Goal: Task Accomplishment & Management: Complete application form

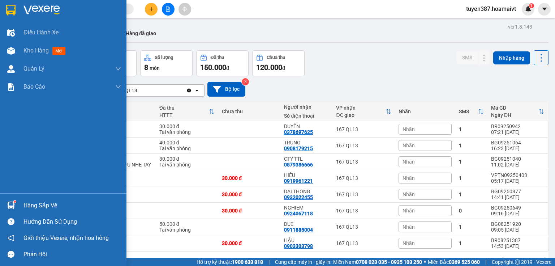
click at [16, 202] on div at bounding box center [11, 205] width 13 height 13
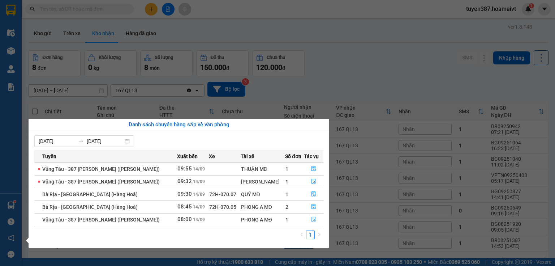
click at [314, 218] on icon "file-done" at bounding box center [314, 219] width 4 height 5
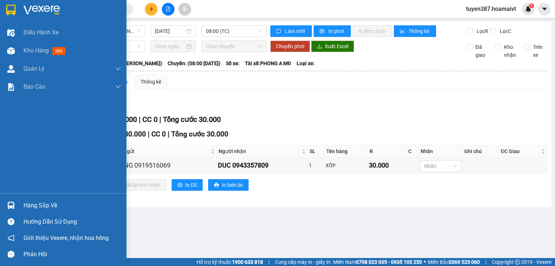
click at [10, 199] on div at bounding box center [11, 205] width 13 height 13
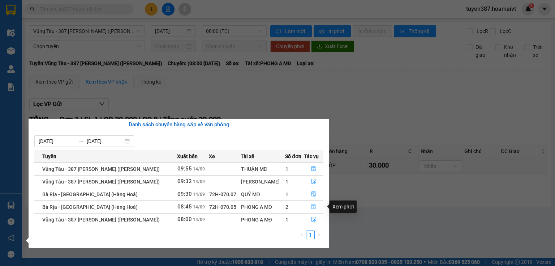
click at [308, 205] on button "button" at bounding box center [313, 207] width 19 height 12
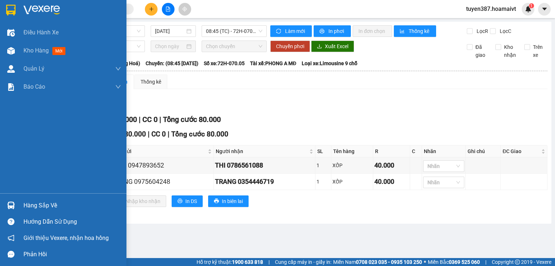
click at [10, 202] on img at bounding box center [11, 205] width 8 height 8
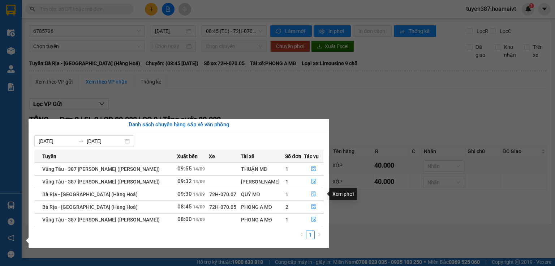
click at [312, 191] on button "button" at bounding box center [313, 194] width 19 height 12
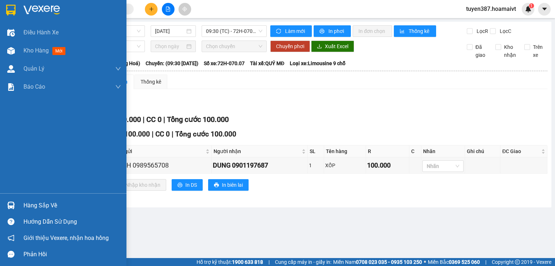
click at [8, 201] on img at bounding box center [11, 205] width 8 height 8
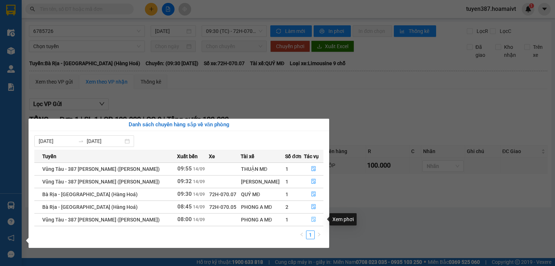
click at [311, 217] on icon "file-done" at bounding box center [313, 219] width 5 height 5
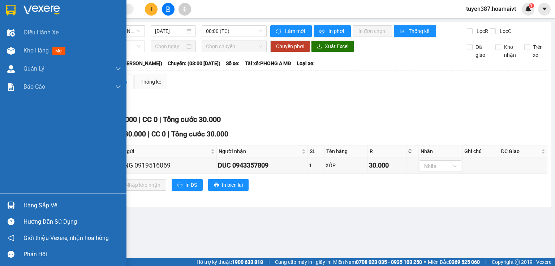
click at [8, 204] on img at bounding box center [11, 205] width 8 height 8
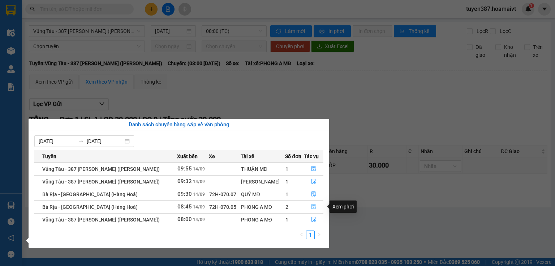
click at [314, 205] on icon "file-done" at bounding box center [313, 206] width 5 height 5
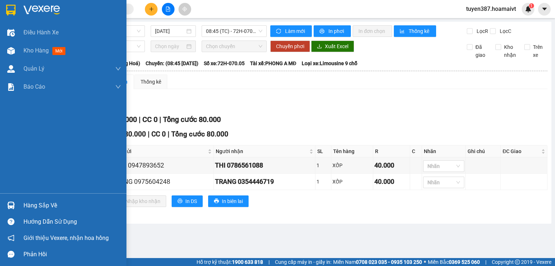
click at [13, 202] on img at bounding box center [11, 205] width 8 height 8
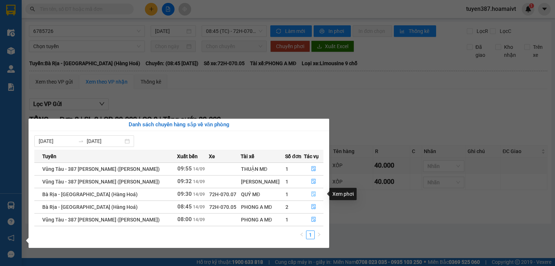
click at [314, 194] on icon "file-done" at bounding box center [313, 193] width 5 height 5
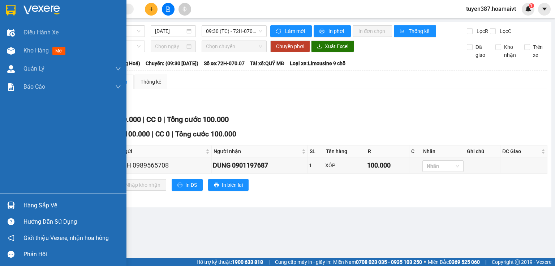
click at [8, 203] on img at bounding box center [11, 205] width 8 height 8
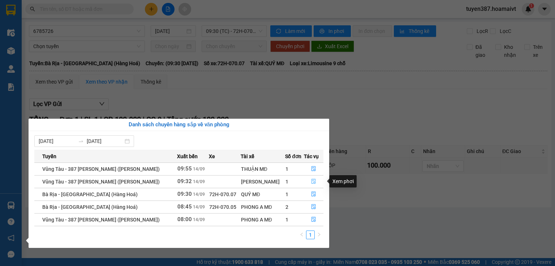
click at [312, 182] on icon "file-done" at bounding box center [313, 181] width 5 height 5
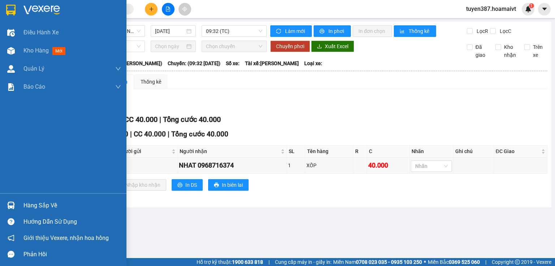
click at [10, 203] on img at bounding box center [11, 205] width 8 height 8
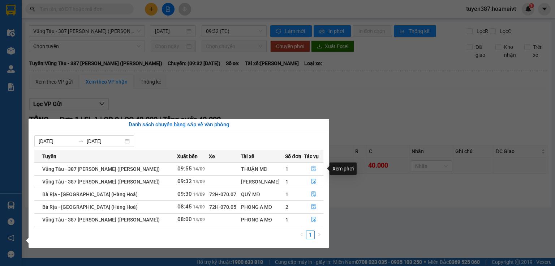
click at [306, 170] on button "button" at bounding box center [313, 169] width 19 height 12
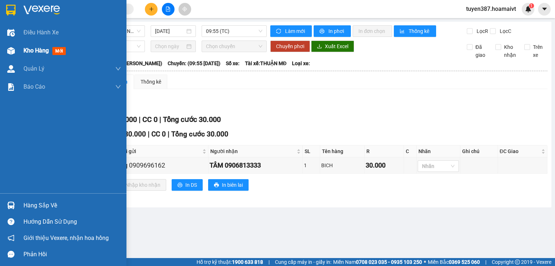
click at [13, 52] on img at bounding box center [11, 51] width 8 height 8
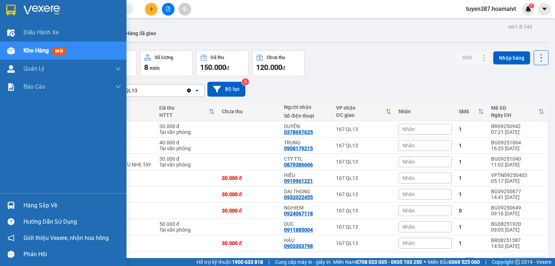
click at [8, 206] on img at bounding box center [11, 205] width 8 height 8
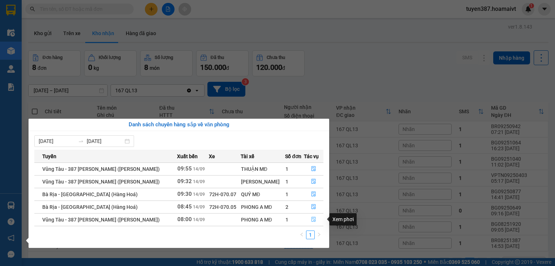
click at [312, 220] on icon "file-done" at bounding box center [314, 219] width 4 height 5
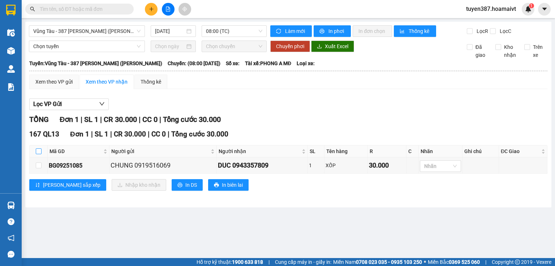
click at [39, 149] on input "checkbox" at bounding box center [39, 151] width 6 height 6
checkbox input "true"
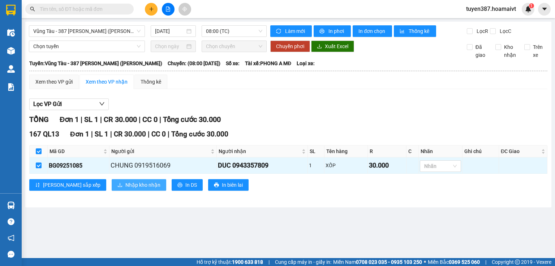
click at [125, 185] on span "Nhập kho nhận" at bounding box center [142, 185] width 35 height 8
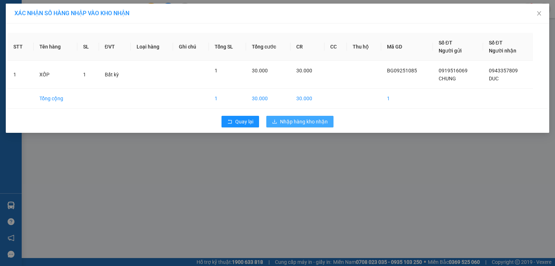
click at [325, 123] on span "Nhập hàng kho nhận" at bounding box center [304, 121] width 48 height 8
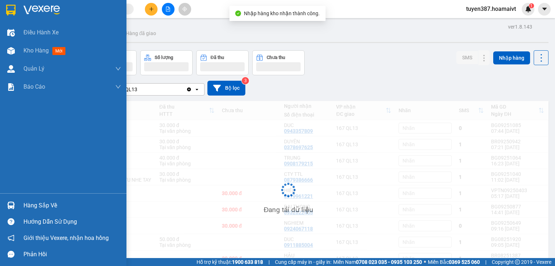
click at [6, 204] on div at bounding box center [11, 205] width 13 height 13
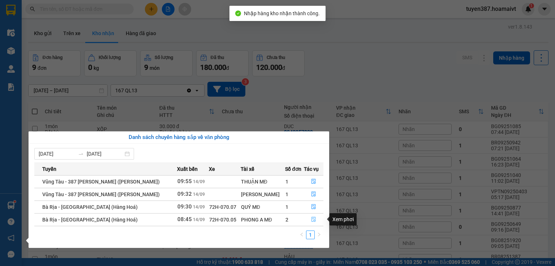
click at [312, 219] on icon "file-done" at bounding box center [313, 219] width 5 height 5
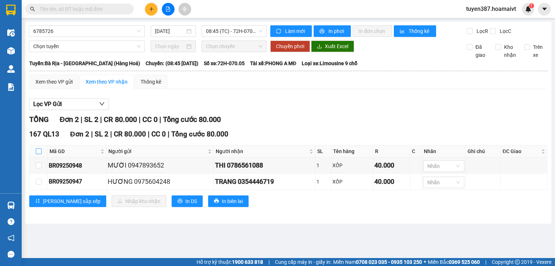
click at [39, 149] on input "checkbox" at bounding box center [39, 151] width 6 height 6
checkbox input "true"
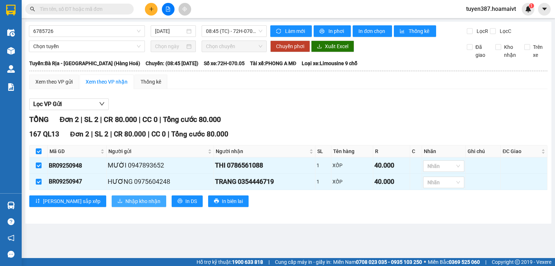
click at [125, 204] on span "Nhập kho nhận" at bounding box center [142, 201] width 35 height 8
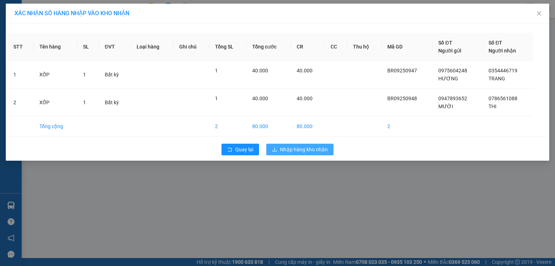
click at [289, 149] on span "Nhập hàng kho nhận" at bounding box center [304, 149] width 48 height 8
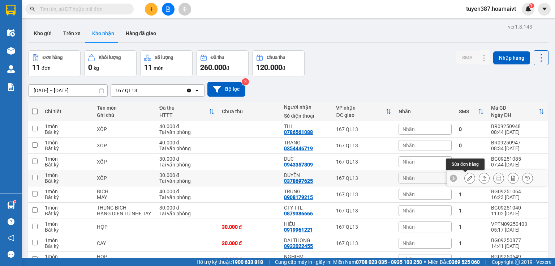
click at [467, 177] on icon at bounding box center [469, 177] width 5 height 5
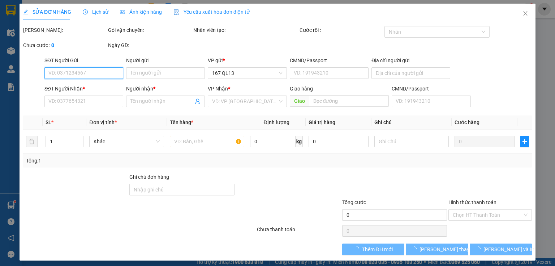
type input "0979454878"
type input "vân"
type input "0378697625"
type input "DUYÊN"
type input "30.000"
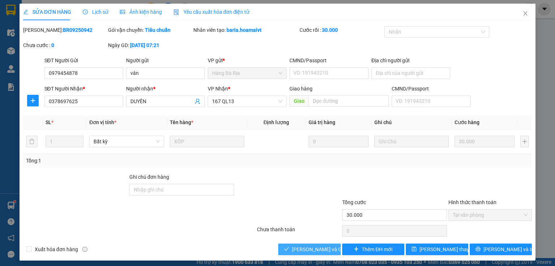
click at [311, 250] on span "[PERSON_NAME] và Giao hàng" at bounding box center [326, 249] width 69 height 8
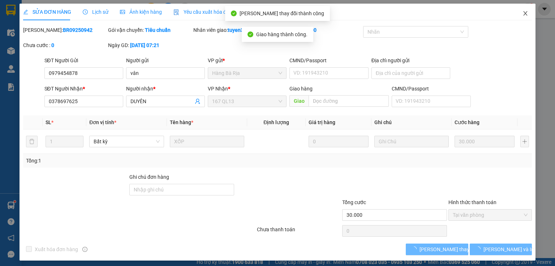
click at [524, 13] on icon "close" at bounding box center [526, 13] width 4 height 4
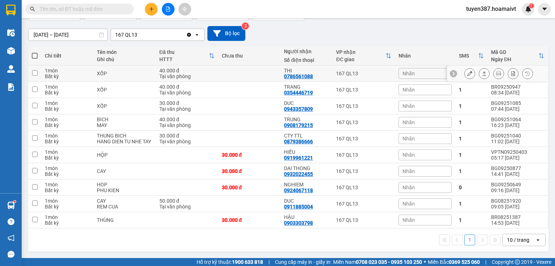
scroll to position [58, 0]
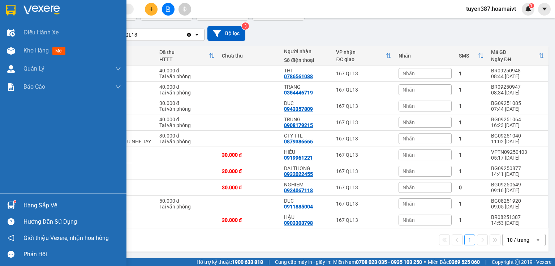
click at [10, 205] on img at bounding box center [11, 205] width 8 height 8
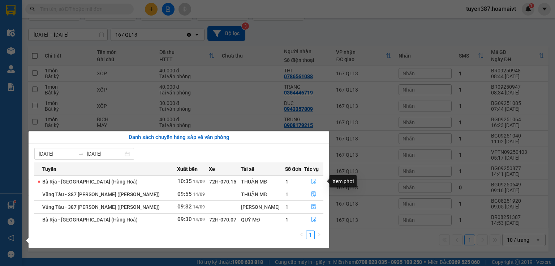
click at [312, 179] on icon "file-done" at bounding box center [314, 181] width 4 height 5
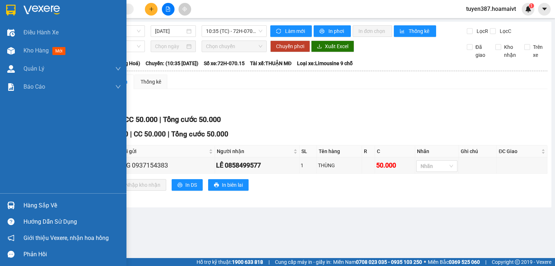
click at [12, 202] on img at bounding box center [11, 205] width 8 height 8
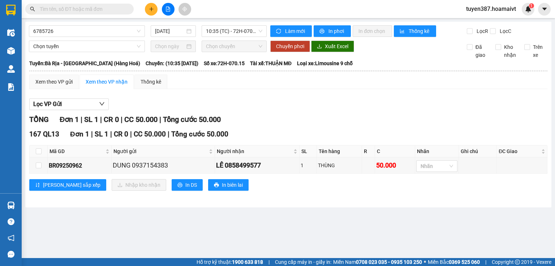
click at [319, 100] on section "Kết quả tìm kiếm ( 0 ) Bộ lọc No Data tuyen387.hoamaivt 1 Điều hành xe Kho hàng…" at bounding box center [277, 133] width 555 height 266
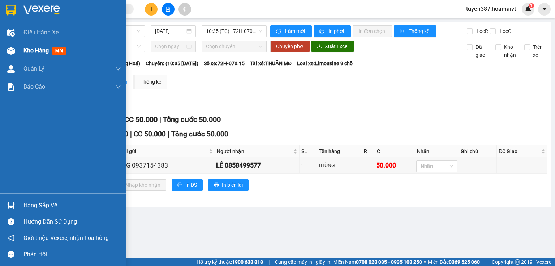
click at [12, 50] on img at bounding box center [11, 51] width 8 height 8
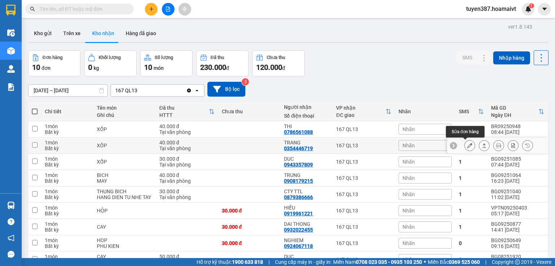
click at [467, 144] on icon at bounding box center [469, 145] width 5 height 5
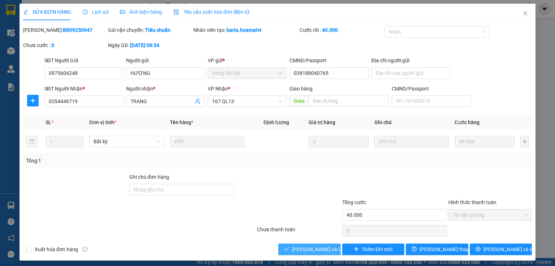
click at [314, 249] on span "[PERSON_NAME] và Giao hàng" at bounding box center [326, 249] width 69 height 8
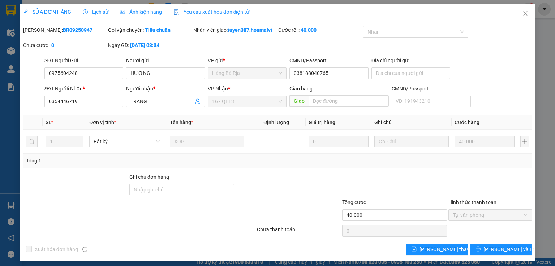
click at [11, 202] on div "SỬA ĐƠN HÀNG Lịch sử Ảnh kiện hàng Yêu cầu xuất hóa đơn điện tử Total Paid Fee …" at bounding box center [277, 133] width 555 height 266
click at [523, 11] on icon "close" at bounding box center [526, 13] width 6 height 6
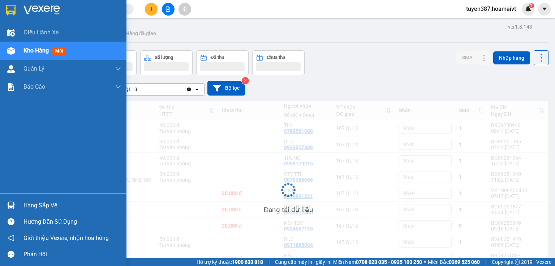
click at [12, 205] on img at bounding box center [11, 205] width 8 height 8
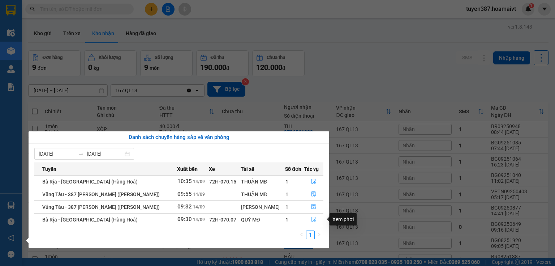
click at [315, 218] on button "button" at bounding box center [313, 220] width 19 height 12
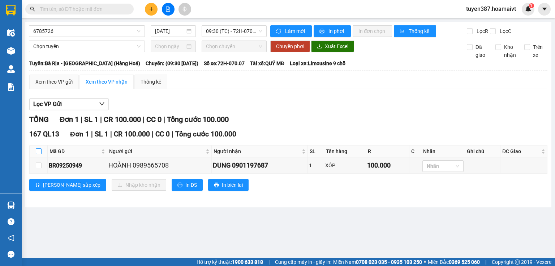
click at [37, 147] on label at bounding box center [39, 151] width 6 height 8
click at [37, 148] on input "checkbox" at bounding box center [39, 151] width 6 height 6
checkbox input "true"
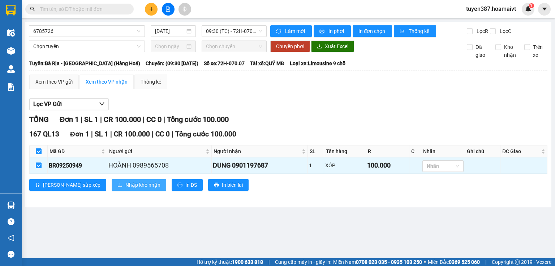
click at [125, 184] on span "Nhập kho nhận" at bounding box center [142, 185] width 35 height 8
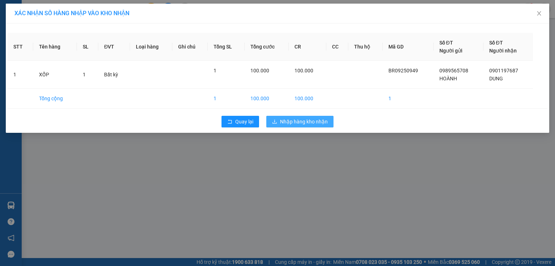
click at [317, 123] on span "Nhập hàng kho nhận" at bounding box center [304, 121] width 48 height 8
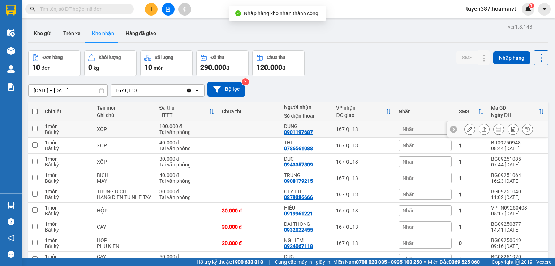
click at [467, 129] on icon at bounding box center [469, 129] width 5 height 5
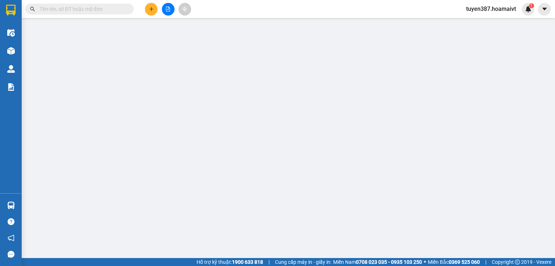
type input "0989565708"
type input "HOÀNH"
type input "051082008224"
type input "0901197687"
type input "DUNG"
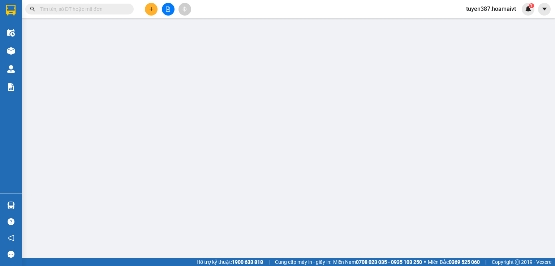
type input "100.000"
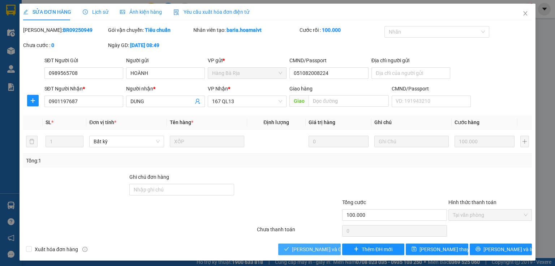
click at [315, 251] on span "[PERSON_NAME] và Giao hàng" at bounding box center [326, 249] width 69 height 8
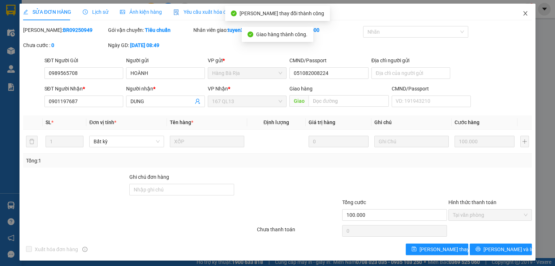
click at [523, 11] on icon "close" at bounding box center [526, 13] width 6 height 6
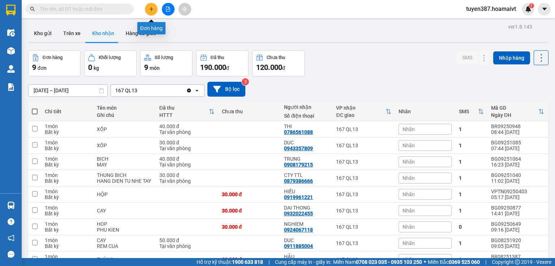
click at [151, 10] on icon "plus" at bounding box center [151, 9] width 0 height 4
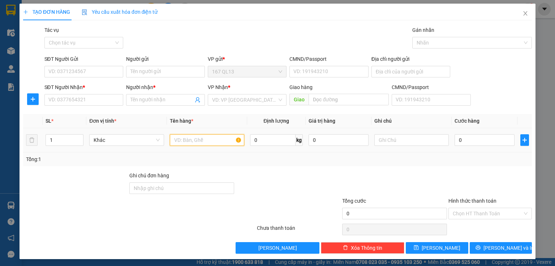
click at [220, 141] on input "text" at bounding box center [207, 140] width 74 height 12
type input "hop"
click at [490, 137] on input "0" at bounding box center [485, 140] width 60 height 12
type input "3"
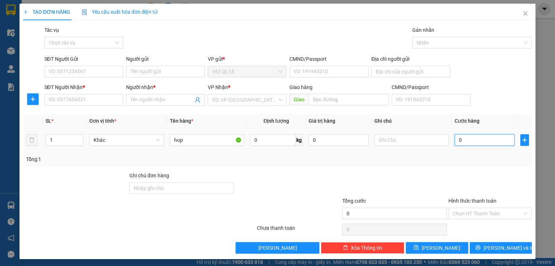
type input "3"
type input "30"
type input "30.000"
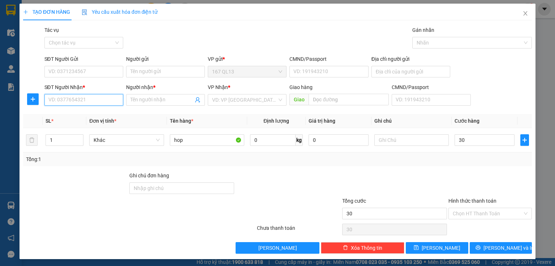
type input "30.000"
click at [92, 98] on input "SĐT Người Nhận *" at bounding box center [83, 100] width 79 height 12
click at [91, 100] on input "SĐT Người Nhận *" at bounding box center [83, 100] width 79 height 12
click at [91, 100] on input "0" at bounding box center [83, 100] width 79 height 12
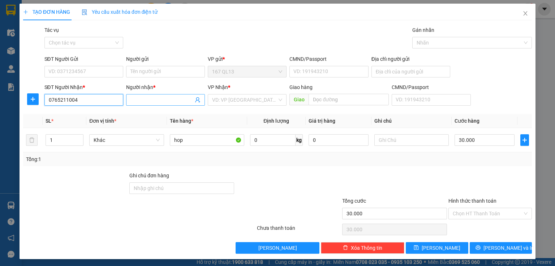
type input "0765211004"
click at [175, 99] on input "Người nhận *" at bounding box center [161, 100] width 63 height 8
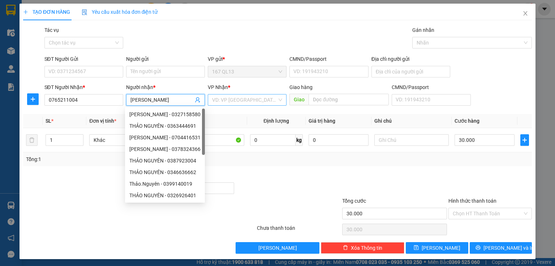
type input "[PERSON_NAME]"
click at [257, 97] on input "search" at bounding box center [244, 99] width 65 height 11
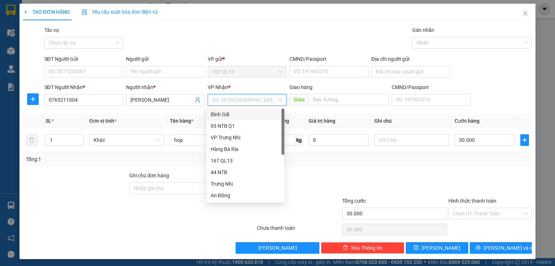
click at [230, 116] on div "Bình Giã" at bounding box center [245, 114] width 69 height 8
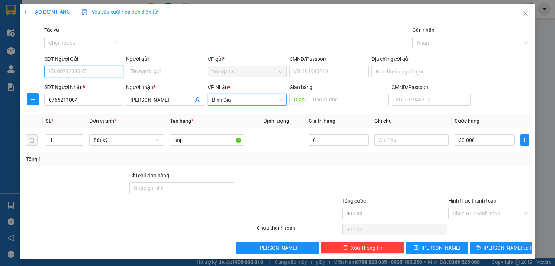
click at [85, 71] on input "SĐT Người Gửi" at bounding box center [83, 72] width 79 height 12
type input "0765211004"
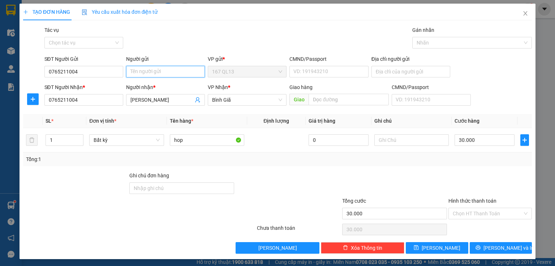
click at [166, 75] on input "Người gửi" at bounding box center [165, 72] width 79 height 12
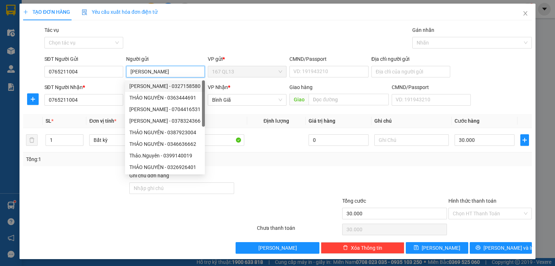
type input "[PERSON_NAME]"
click at [288, 172] on div at bounding box center [288, 183] width 106 height 25
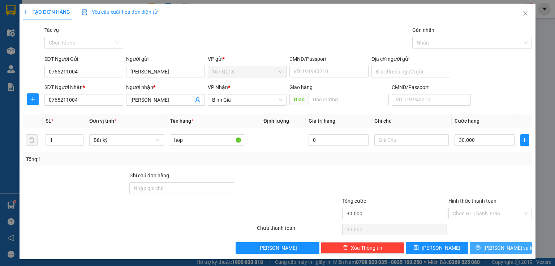
click at [479, 246] on button "[PERSON_NAME] và In" at bounding box center [501, 248] width 63 height 12
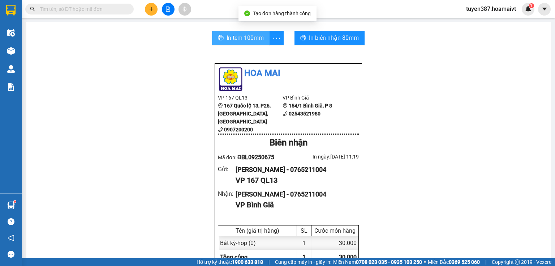
click at [235, 38] on span "In tem 100mm" at bounding box center [245, 37] width 37 height 9
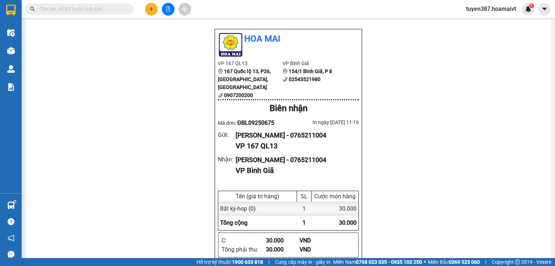
scroll to position [87, 0]
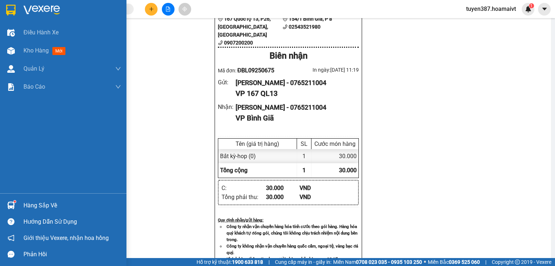
click at [14, 204] on img at bounding box center [11, 205] width 8 height 8
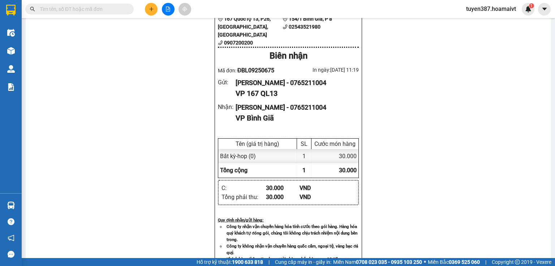
click at [452, 154] on section "Kết quả tìm kiếm ( 0 ) Bộ lọc No Data tuyen387.hoamaivt 1 Điều hành xe Kho hàng…" at bounding box center [277, 133] width 555 height 266
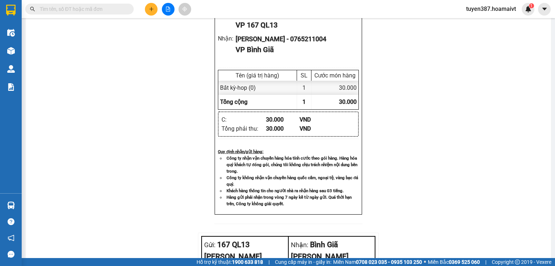
scroll to position [138, 0]
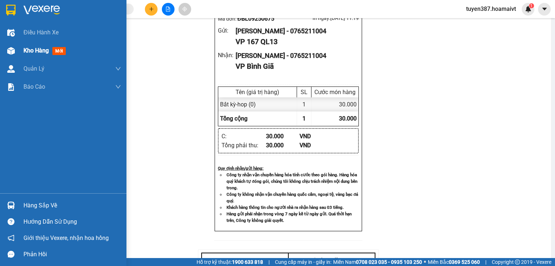
click at [10, 47] on img at bounding box center [11, 51] width 8 height 8
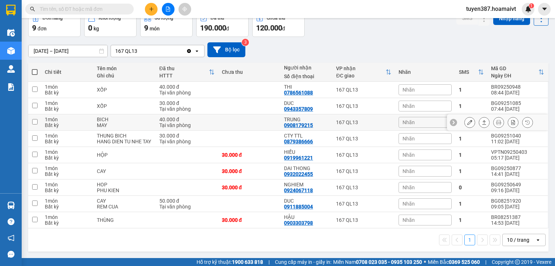
scroll to position [44, 0]
click at [360, 37] on div "[DATE] – [DATE] Press the down arrow key to interact with the calendar and sele…" at bounding box center [288, 50] width 521 height 26
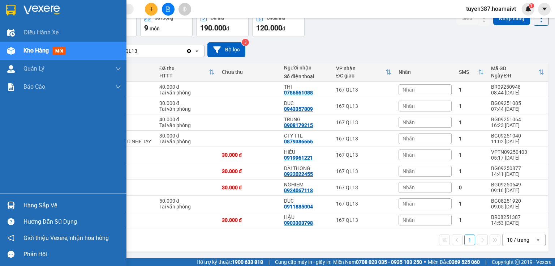
click at [5, 201] on div at bounding box center [11, 205] width 13 height 13
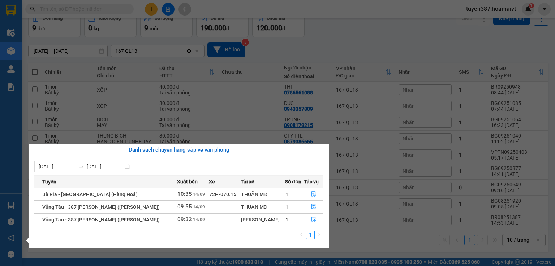
click at [342, 35] on section "Kết quả tìm kiếm ( 0 ) Bộ lọc No Data tuyen387.hoamaivt 1 Điều hành xe Kho hàng…" at bounding box center [277, 133] width 555 height 266
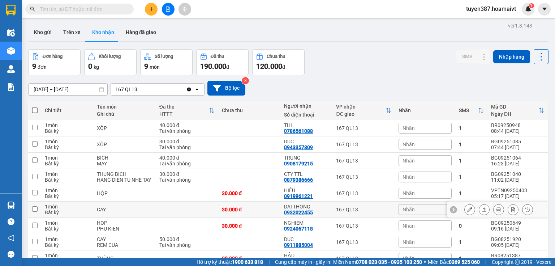
scroll to position [0, 0]
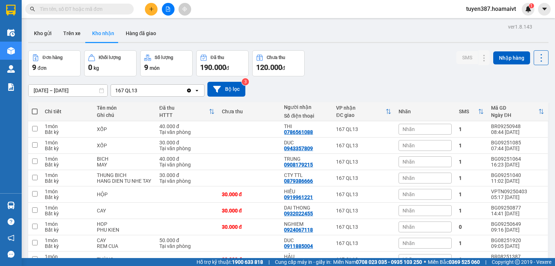
click at [338, 66] on div "Đơn hàng 9 đơn Khối lượng 0 kg Số lượng 9 món Đã thu 190.000 đ Chưa thu 120.000…" at bounding box center [288, 63] width 521 height 26
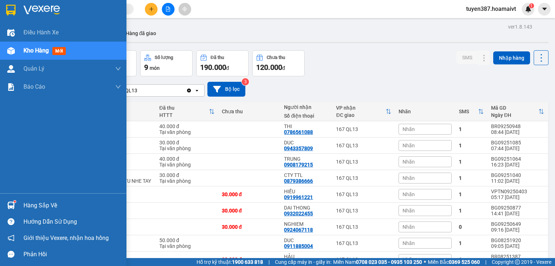
click at [9, 201] on img at bounding box center [11, 205] width 8 height 8
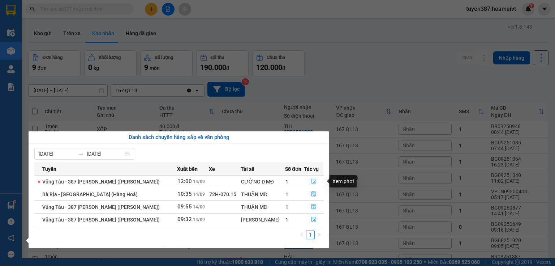
click at [313, 180] on icon "file-done" at bounding box center [313, 181] width 5 height 5
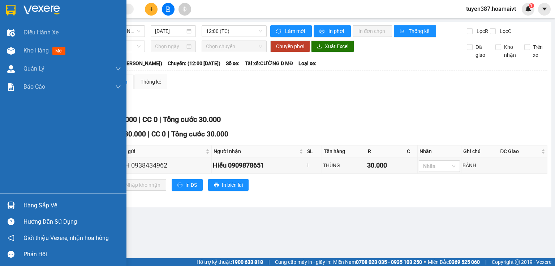
click at [8, 205] on img at bounding box center [11, 205] width 8 height 8
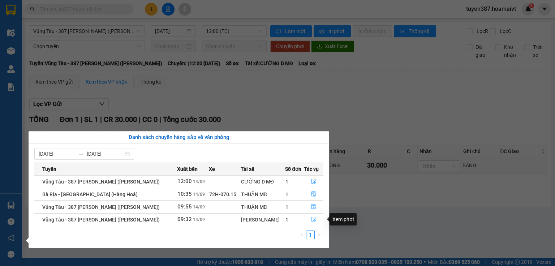
click at [312, 218] on icon "file-done" at bounding box center [314, 219] width 4 height 5
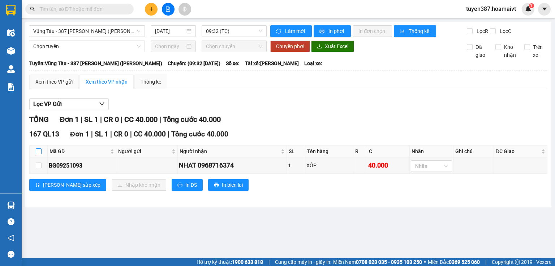
click at [39, 150] on input "checkbox" at bounding box center [39, 151] width 6 height 6
checkbox input "true"
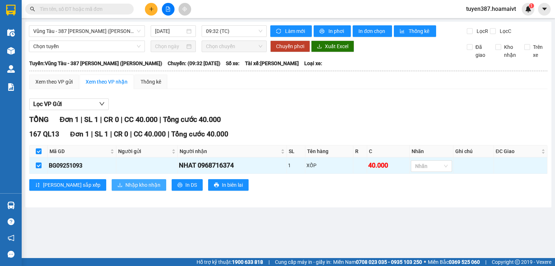
click at [125, 183] on span "Nhập kho nhận" at bounding box center [142, 185] width 35 height 8
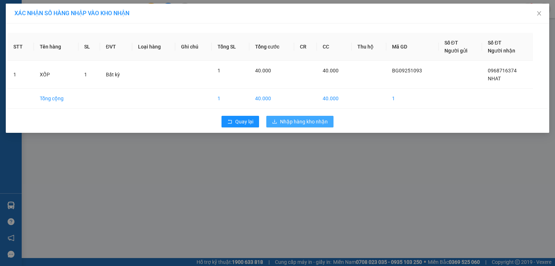
click at [291, 121] on span "Nhập hàng kho nhận" at bounding box center [304, 121] width 48 height 8
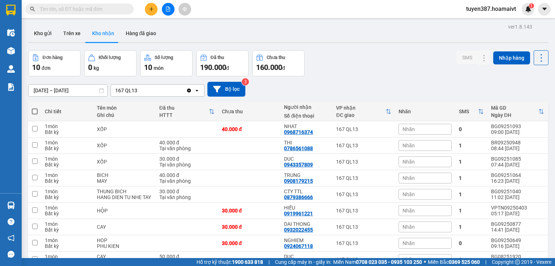
click at [108, 37] on button "Kho nhận" at bounding box center [103, 33] width 34 height 17
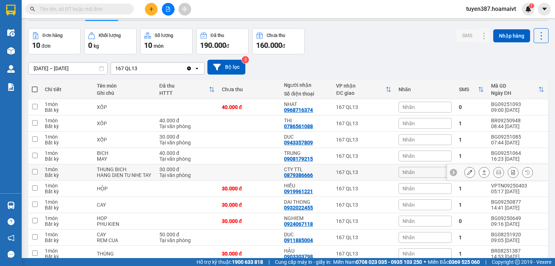
scroll to position [60, 0]
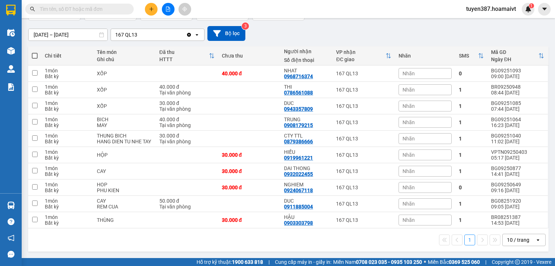
click at [508, 237] on div "10 / trang" at bounding box center [518, 239] width 22 height 7
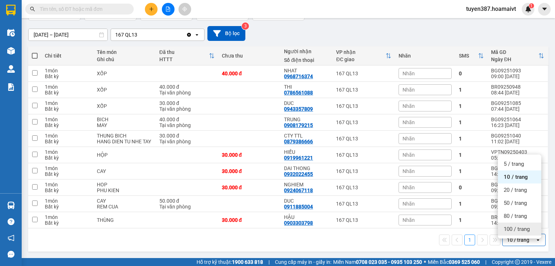
click at [505, 225] on span "100 / trang" at bounding box center [517, 228] width 26 height 7
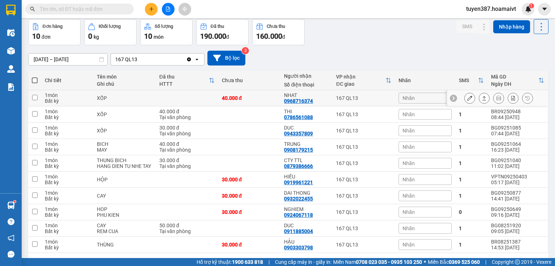
scroll to position [0, 0]
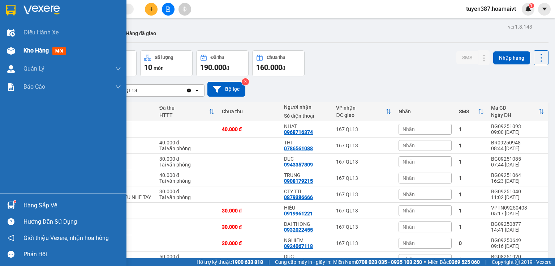
click at [13, 47] on img at bounding box center [11, 51] width 8 height 8
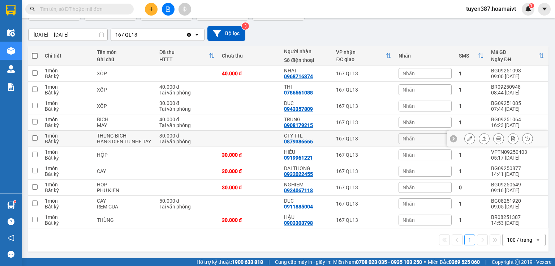
scroll to position [60, 0]
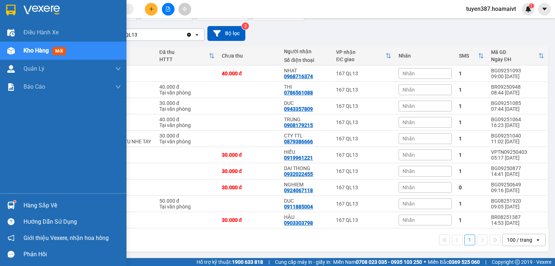
click at [9, 204] on img at bounding box center [11, 205] width 8 height 8
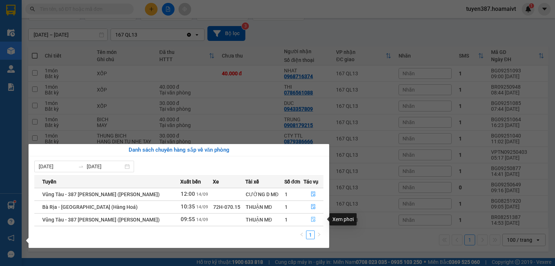
click at [314, 219] on icon "file-done" at bounding box center [313, 219] width 5 height 5
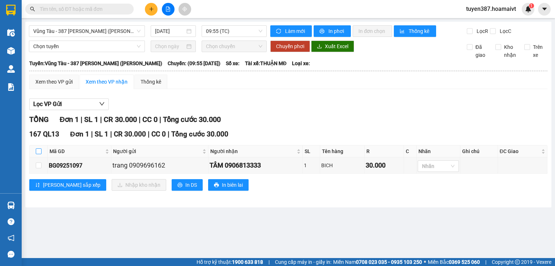
click at [37, 150] on input "checkbox" at bounding box center [39, 151] width 6 height 6
checkbox input "true"
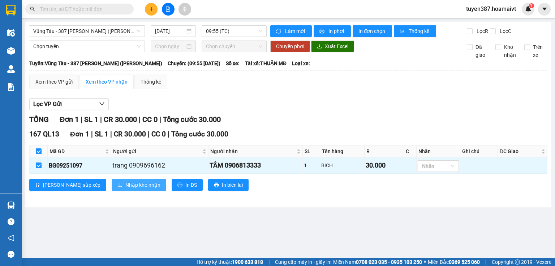
click at [125, 183] on span "Nhập kho nhận" at bounding box center [142, 185] width 35 height 8
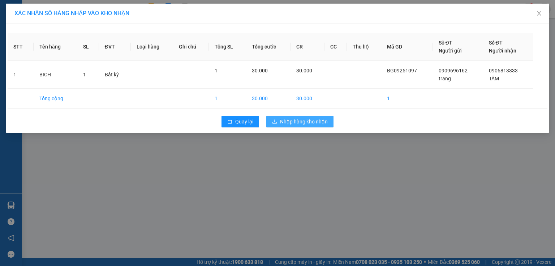
drag, startPoint x: 299, startPoint y: 121, endPoint x: 281, endPoint y: 124, distance: 18.3
click at [299, 121] on span "Nhập hàng kho nhận" at bounding box center [304, 121] width 48 height 8
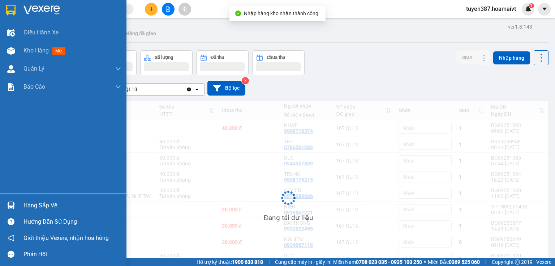
click at [12, 205] on img at bounding box center [11, 205] width 8 height 8
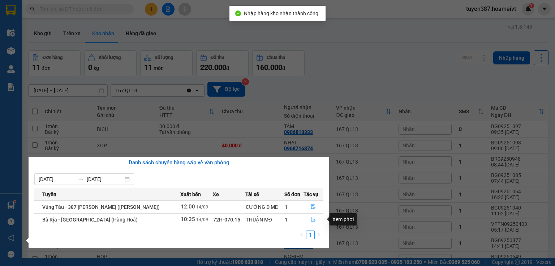
click at [311, 218] on icon "file-done" at bounding box center [313, 219] width 5 height 5
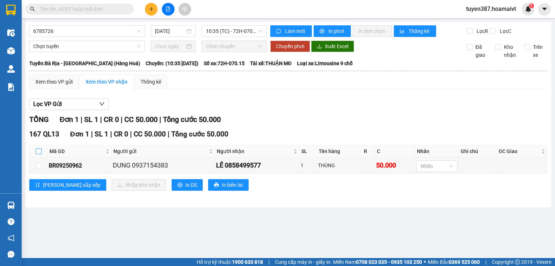
click at [39, 150] on input "checkbox" at bounding box center [39, 151] width 6 height 6
checkbox input "true"
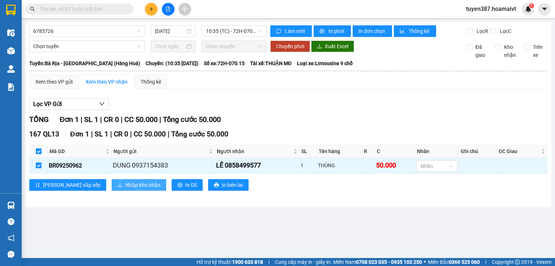
click at [125, 183] on span "Nhập kho nhận" at bounding box center [142, 185] width 35 height 8
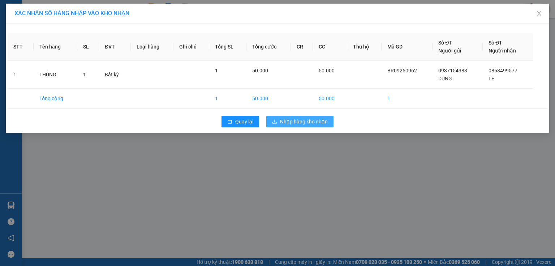
click at [311, 121] on span "Nhập hàng kho nhận" at bounding box center [304, 121] width 48 height 8
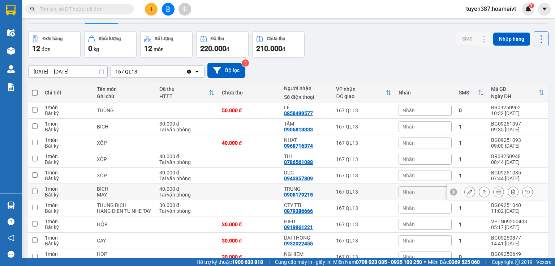
scroll to position [29, 0]
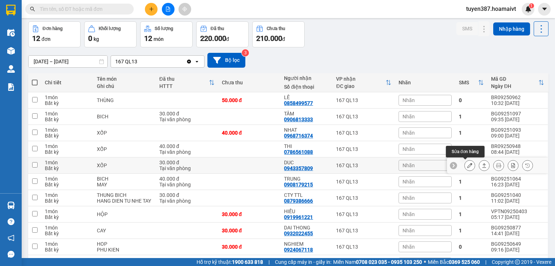
click at [465, 164] on button at bounding box center [470, 165] width 10 height 13
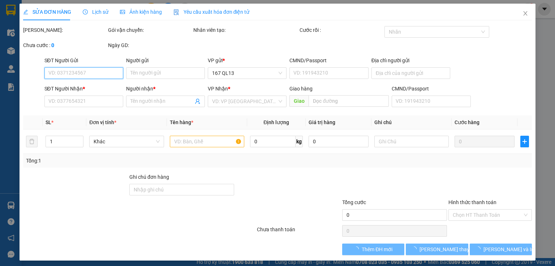
type input "0919516069"
type input "CHUNG"
type input "0943357809"
type input "DUC"
type input "30.000"
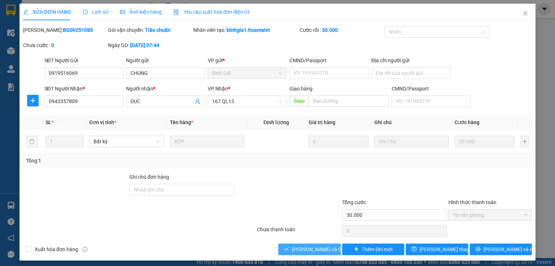
click at [320, 246] on span "[PERSON_NAME] và Giao hàng" at bounding box center [326, 249] width 69 height 8
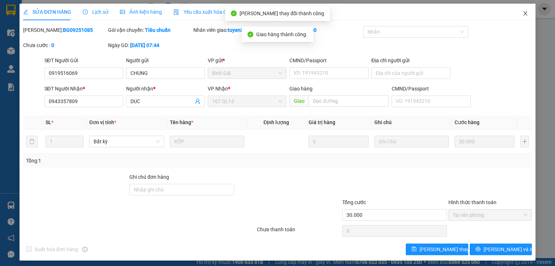
click at [524, 13] on icon "close" at bounding box center [526, 13] width 4 height 4
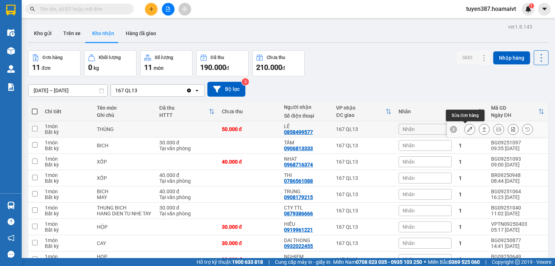
click at [465, 130] on button at bounding box center [470, 129] width 10 height 13
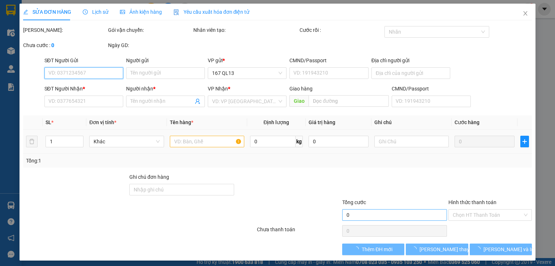
type input "0937154383"
type input "DUNG"
type input "077178002469"
type input "0858499577"
type input "LÊ"
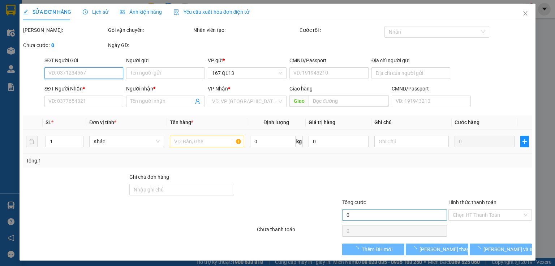
type input "50.000"
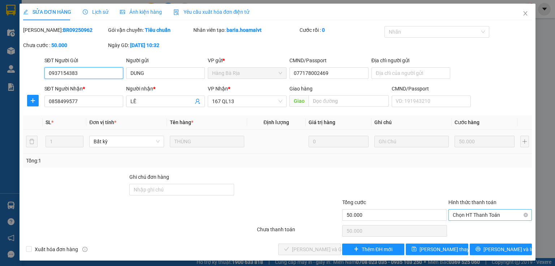
click at [470, 214] on span "Chọn HT Thanh Toán" at bounding box center [490, 214] width 75 height 11
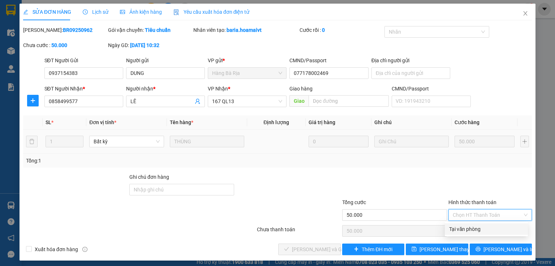
drag, startPoint x: 461, startPoint y: 228, endPoint x: 399, endPoint y: 237, distance: 62.5
click at [458, 228] on div "Tại văn phòng" at bounding box center [486, 229] width 74 height 8
type input "0"
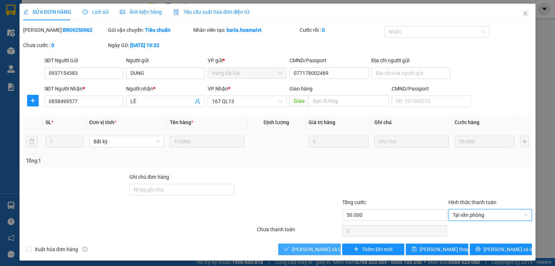
click at [324, 246] on span "[PERSON_NAME] và Giao hàng" at bounding box center [326, 249] width 69 height 8
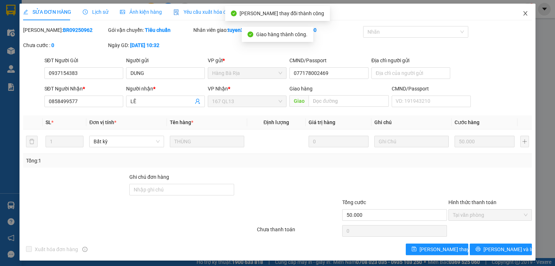
click at [524, 13] on icon "close" at bounding box center [526, 13] width 4 height 4
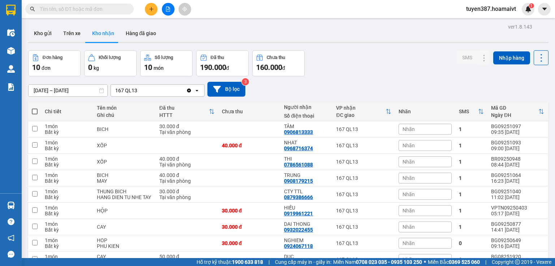
click at [333, 48] on div "ver 1.8.143 Kho gửi Trên xe Kho nhận Hàng đã giao Đơn hàng 10 đơn Khối lượng 0 …" at bounding box center [288, 166] width 526 height 288
click at [467, 160] on icon at bounding box center [469, 161] width 5 height 5
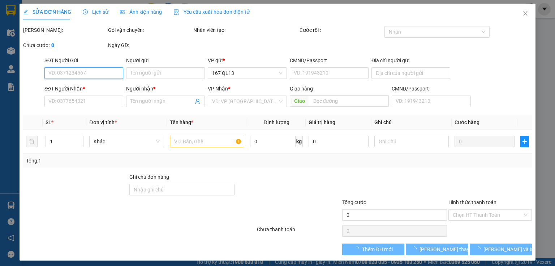
type input "0947893652"
type input "MƯỜI"
type input "077176002002"
type input "0786561088"
type input "THI"
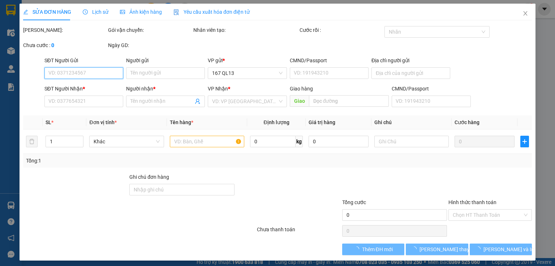
type input "40.000"
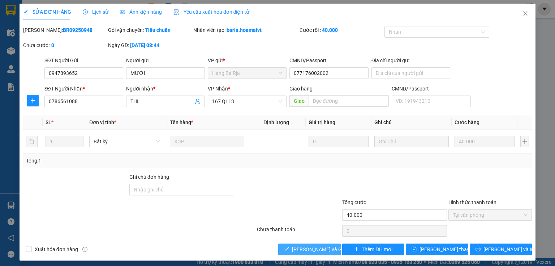
click at [317, 251] on span "[PERSON_NAME] và Giao hàng" at bounding box center [326, 249] width 69 height 8
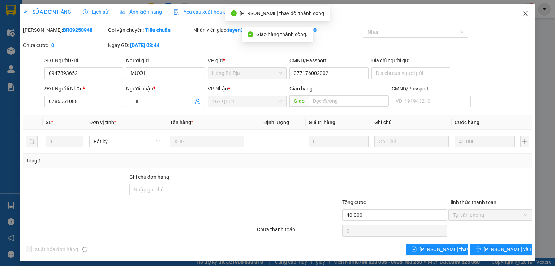
click at [523, 13] on icon "close" at bounding box center [526, 13] width 6 height 6
